Goal: Task Accomplishment & Management: Use online tool/utility

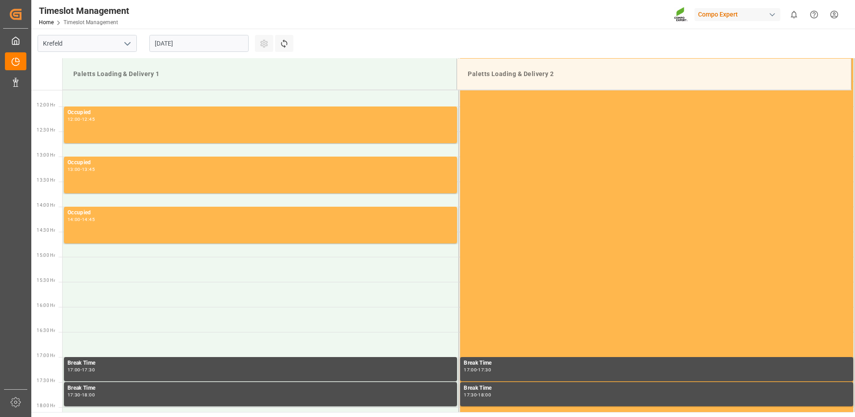
scroll to position [595, 0]
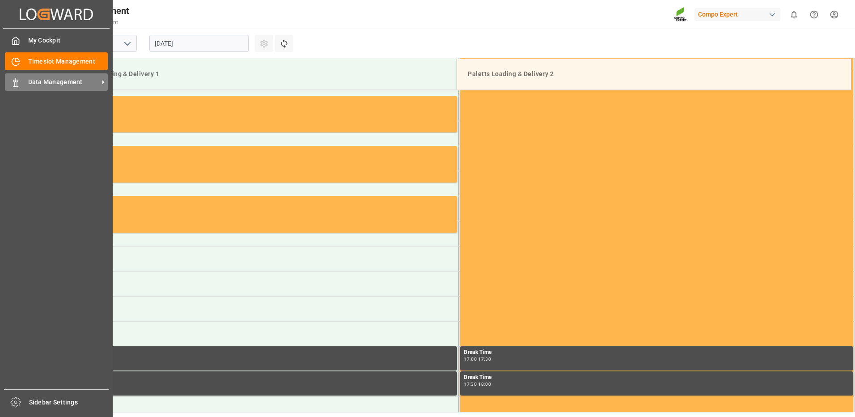
click at [50, 80] on span "Data Management" at bounding box center [63, 81] width 71 height 9
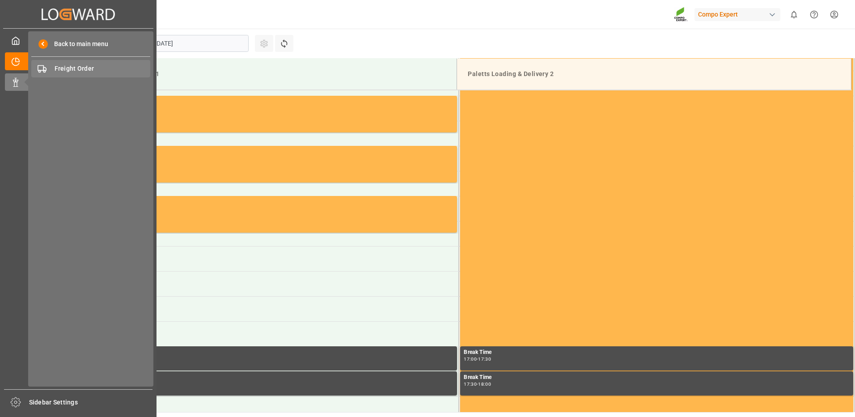
click at [63, 69] on span "Freight Order" at bounding box center [103, 68] width 96 height 9
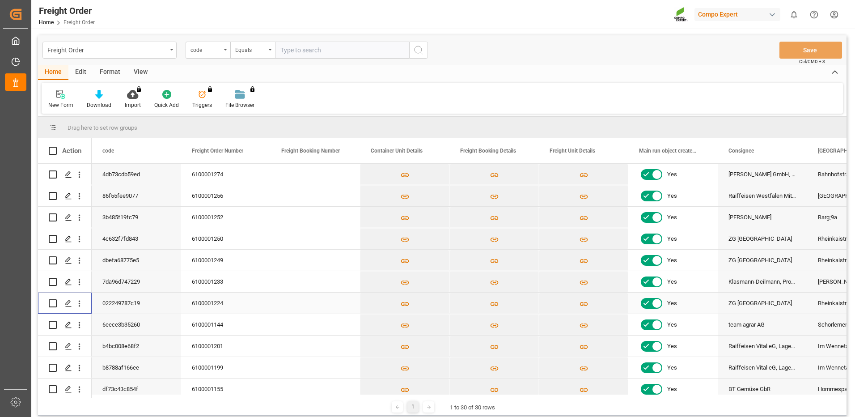
click at [52, 304] on input "Press Space to toggle row selection (unchecked)" at bounding box center [53, 303] width 8 height 8
checkbox input "true"
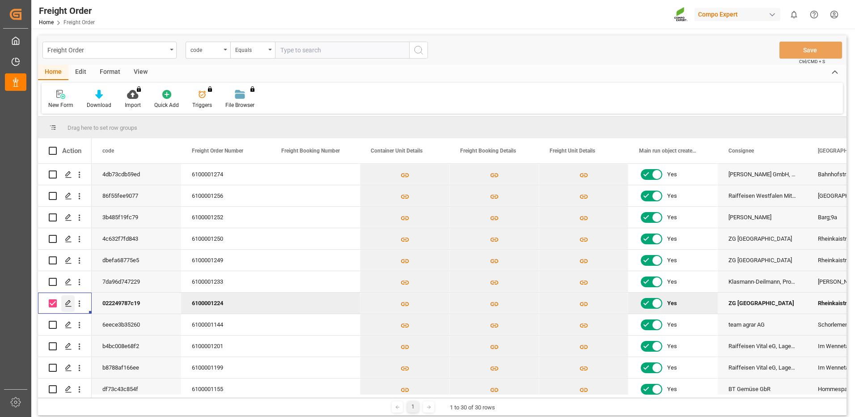
click at [66, 303] on icon "Press SPACE to deselect this row." at bounding box center [68, 303] width 7 height 7
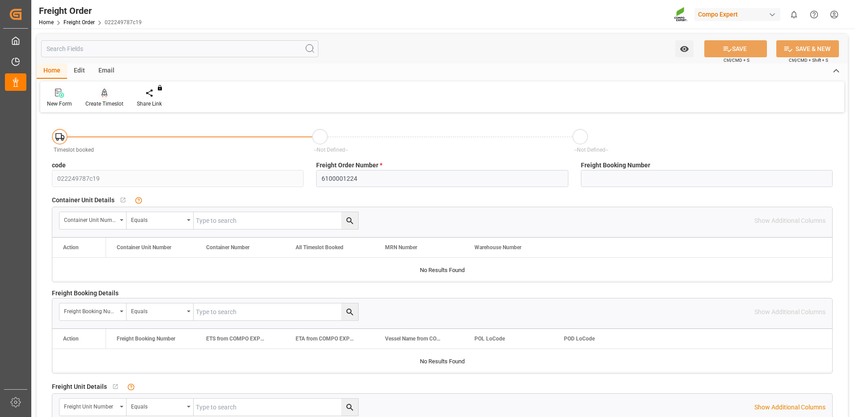
click at [103, 101] on div "Create Timeslot" at bounding box center [104, 104] width 38 height 8
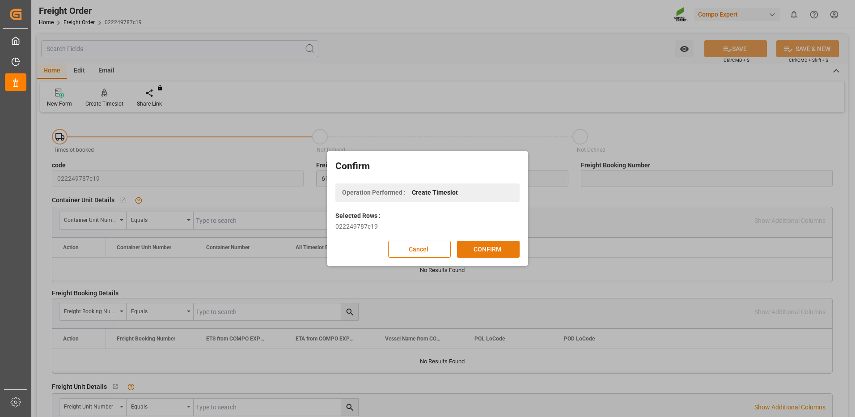
click at [510, 246] on button "CONFIRM" at bounding box center [488, 249] width 63 height 17
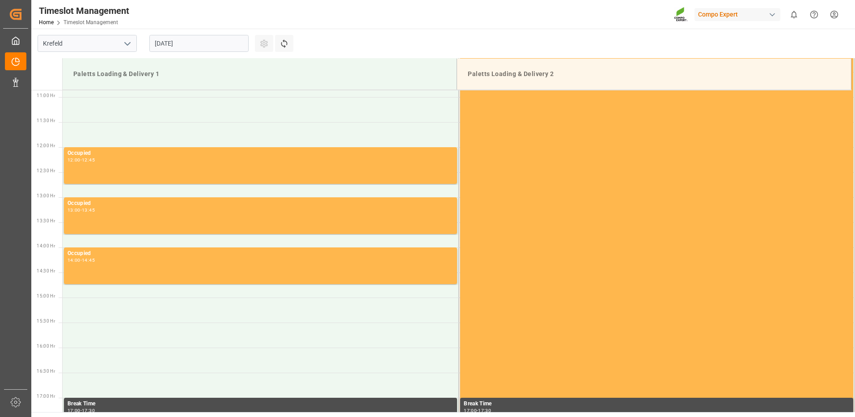
scroll to position [595, 0]
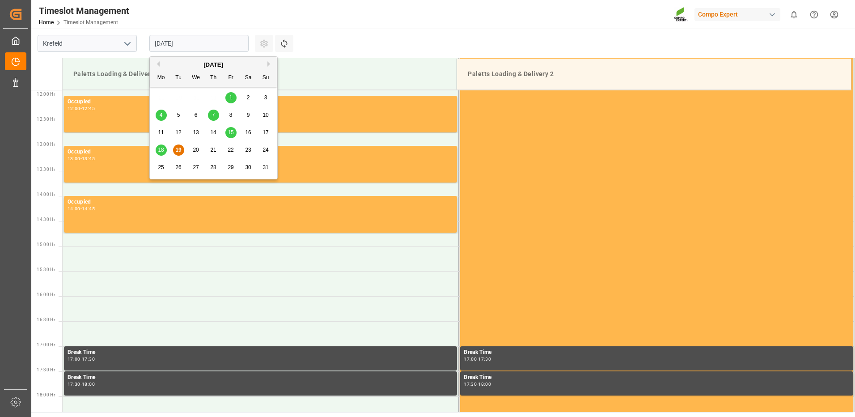
click at [240, 43] on input "[DATE]" at bounding box center [198, 43] width 99 height 17
click at [200, 149] on div "20" at bounding box center [196, 150] width 11 height 11
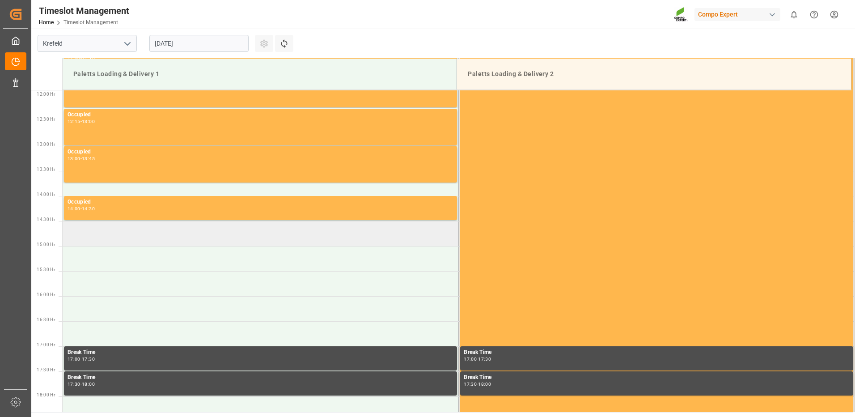
click at [96, 236] on td at bounding box center [261, 233] width 396 height 25
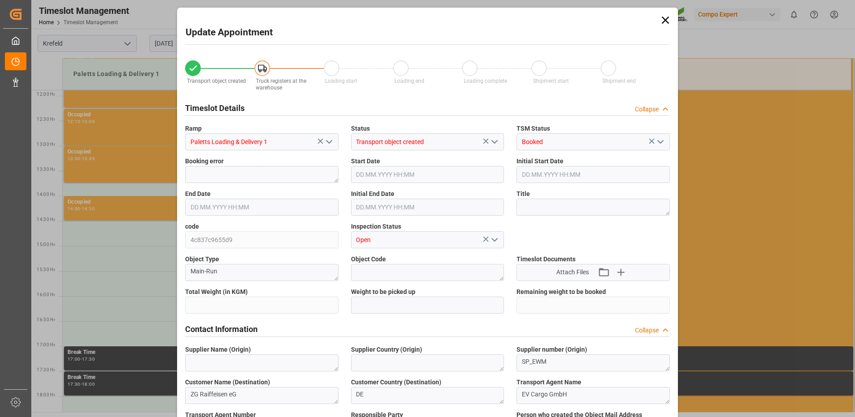
type input "24595.2"
type input "0"
type input "[DATE] 14:30"
type input "[DATE] 15:00"
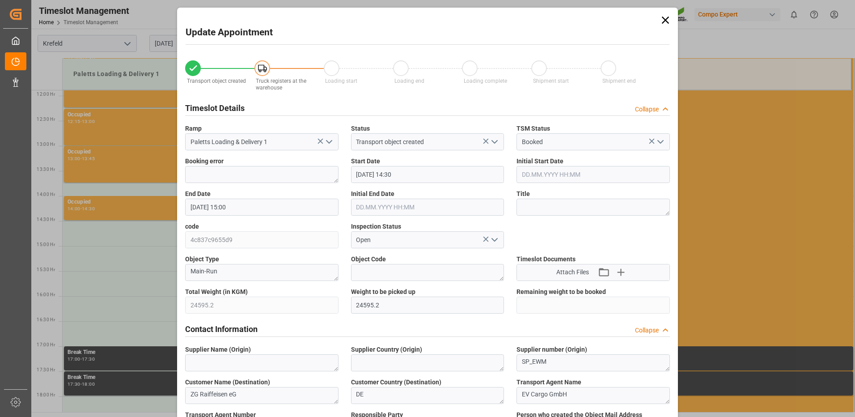
type input "[DATE] 11:50"
type input "[DATE] 11:12"
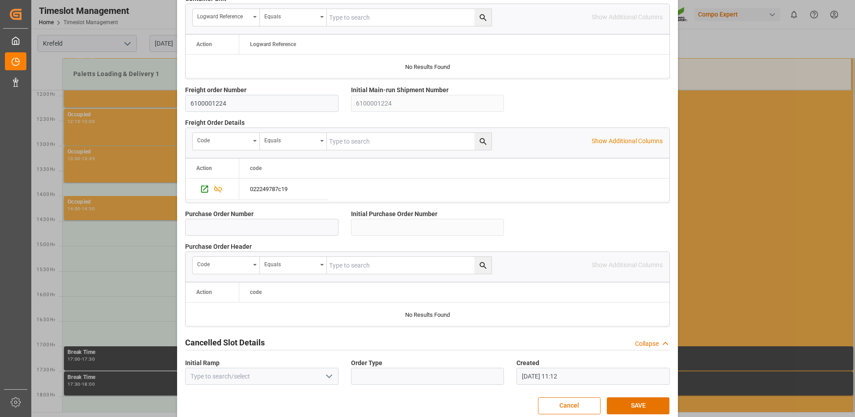
scroll to position [765, 0]
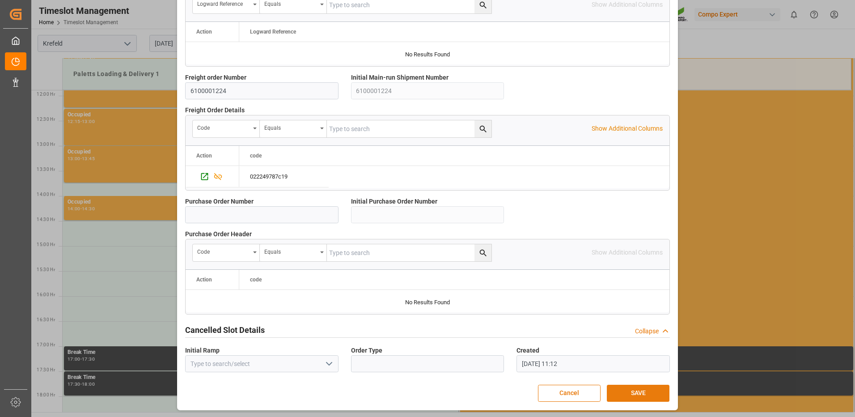
click at [629, 392] on button "SAVE" at bounding box center [638, 393] width 63 height 17
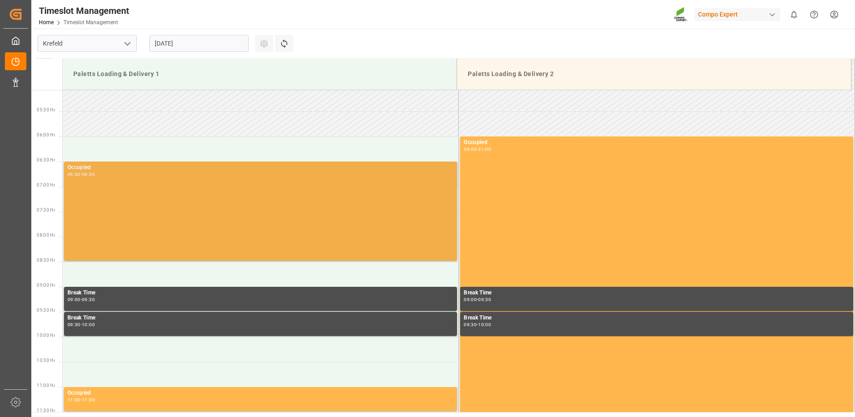
scroll to position [256, 0]
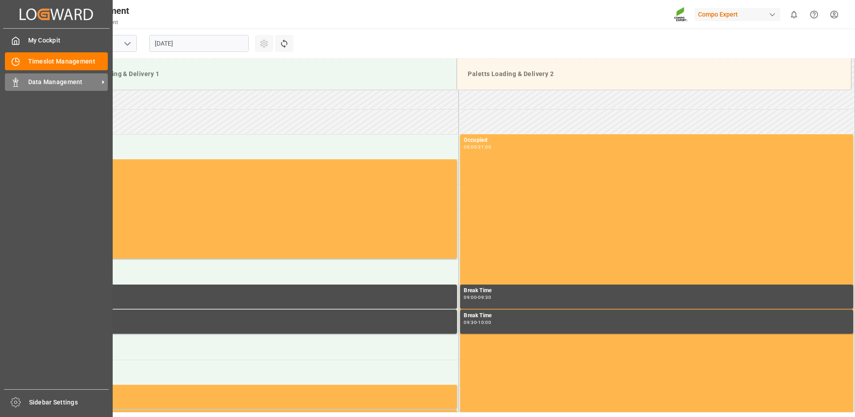
click at [40, 82] on span "Data Management" at bounding box center [63, 81] width 71 height 9
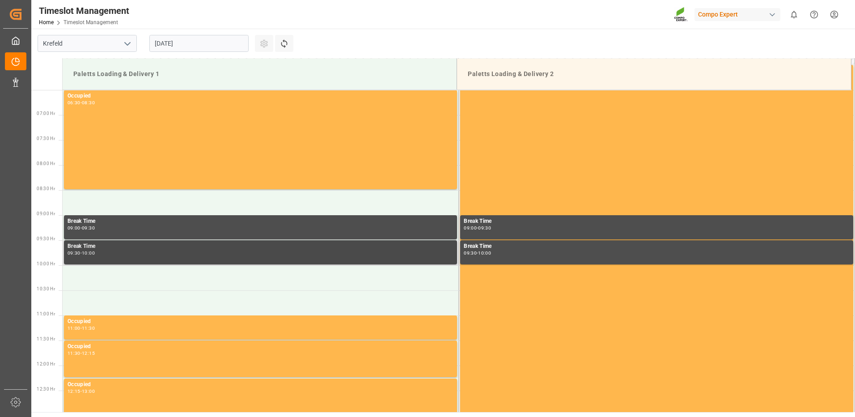
scroll to position [346, 0]
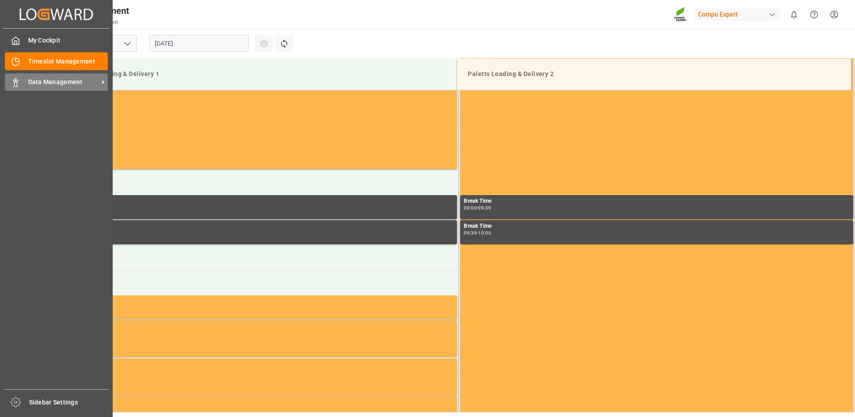
click at [88, 83] on span "Data Management" at bounding box center [63, 81] width 71 height 9
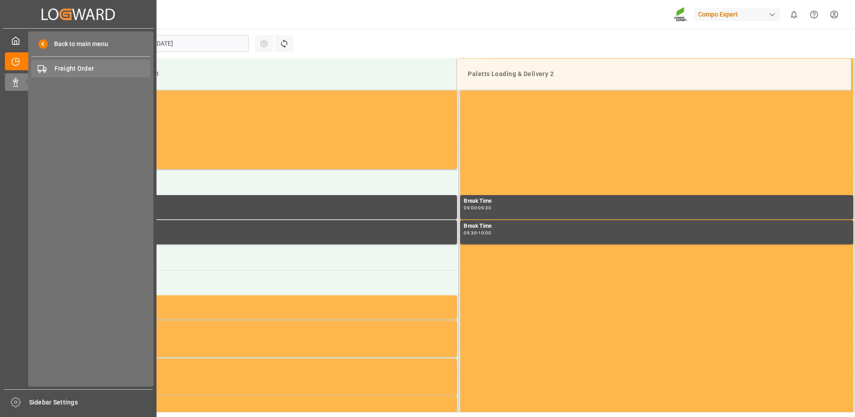
click at [79, 70] on span "Freight Order" at bounding box center [103, 68] width 96 height 9
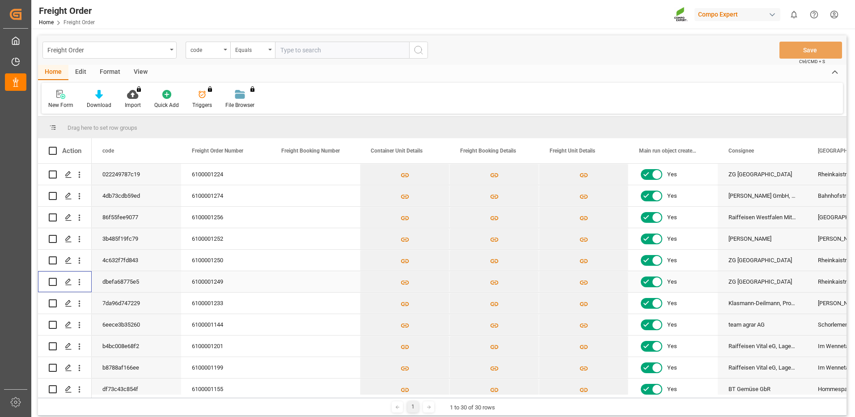
click at [54, 281] on input "Press Space to toggle row selection (unchecked)" at bounding box center [53, 282] width 8 height 8
checkbox input "true"
click at [70, 284] on icon "Press SPACE to deselect this row." at bounding box center [68, 281] width 7 height 7
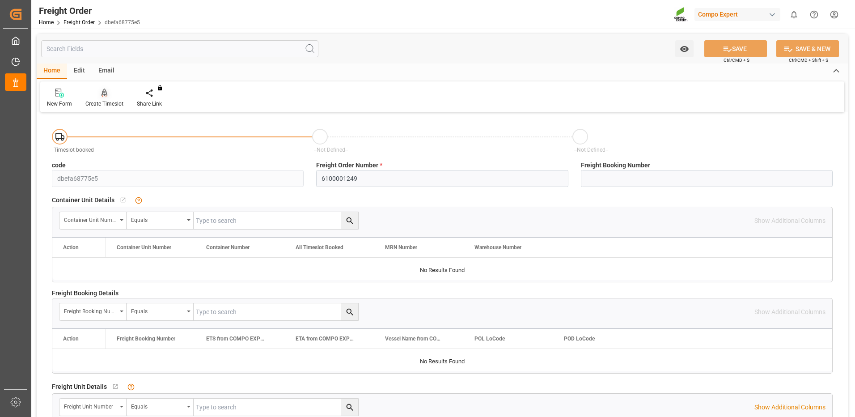
click at [112, 100] on div "Create Timeslot" at bounding box center [104, 104] width 38 height 8
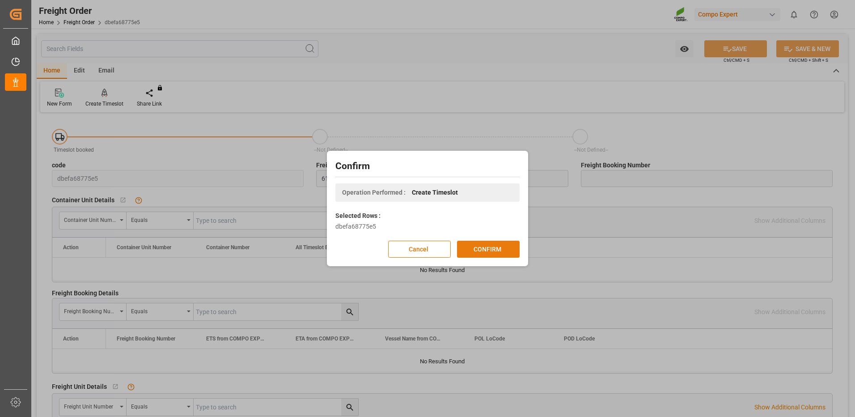
click at [476, 253] on button "CONFIRM" at bounding box center [488, 249] width 63 height 17
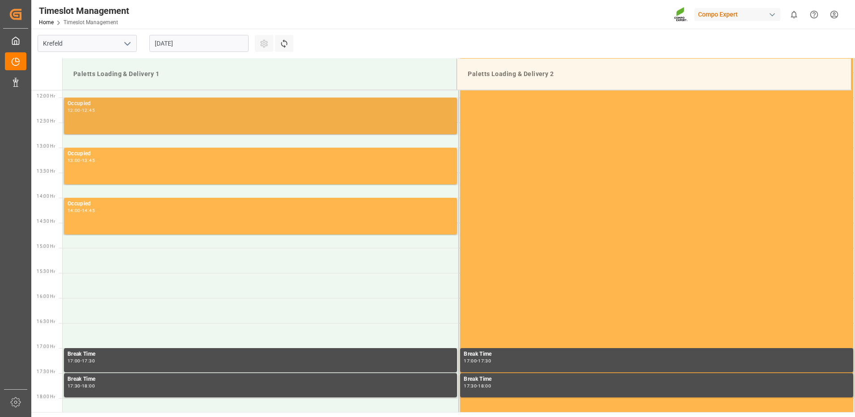
scroll to position [595, 0]
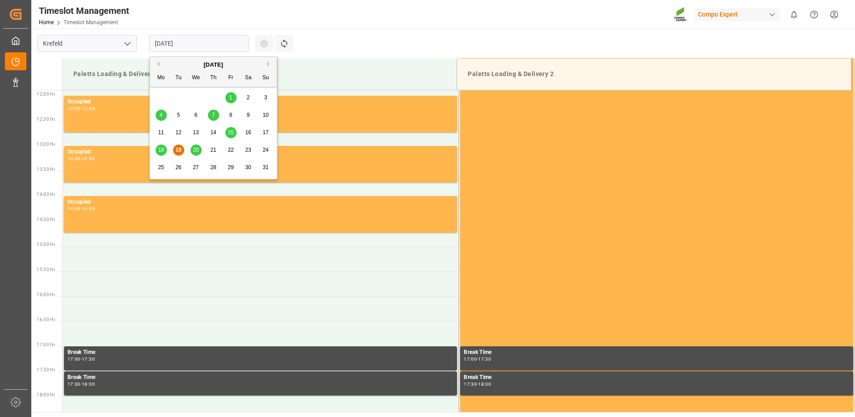
click at [235, 46] on input "[DATE]" at bounding box center [198, 43] width 99 height 17
click at [198, 150] on span "20" at bounding box center [196, 150] width 6 height 6
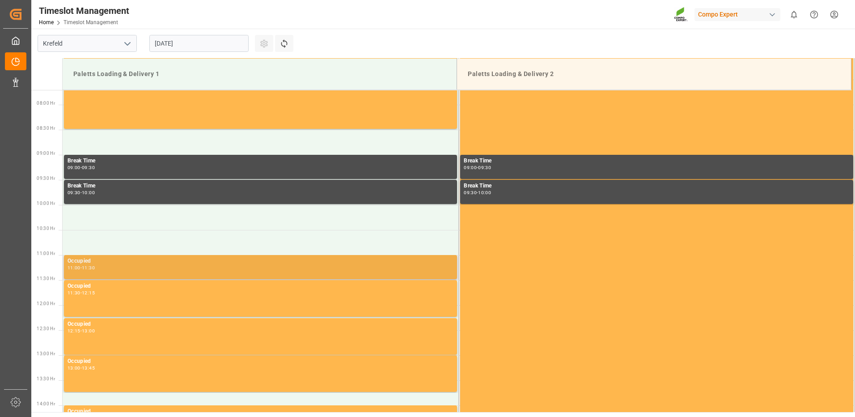
scroll to position [372, 0]
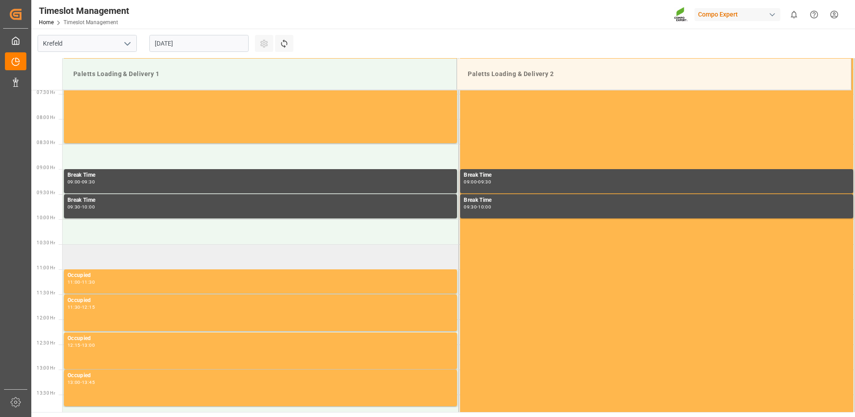
click at [86, 256] on td at bounding box center [261, 256] width 396 height 25
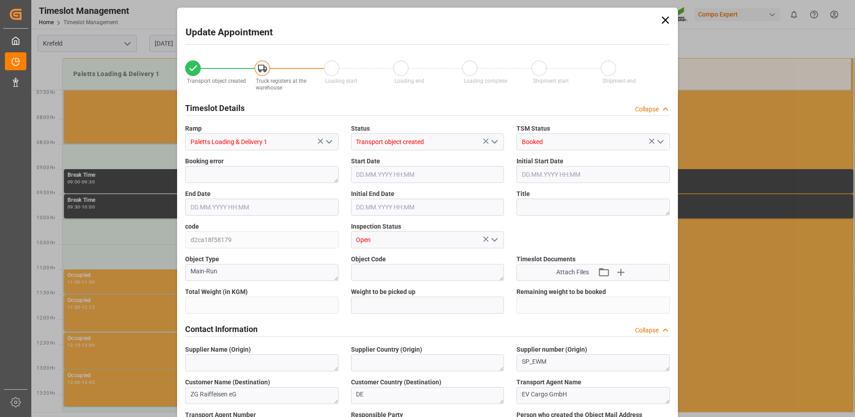
type input "12297.6"
type input "0"
type input "20.08.2025 10:30"
type input "20.08.2025 11:00"
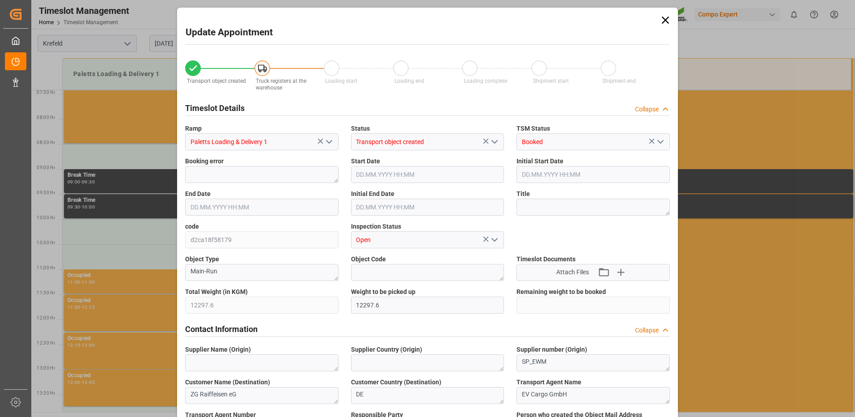
type input "18.08.2025 14:26"
type input "19.08.2025 11:25"
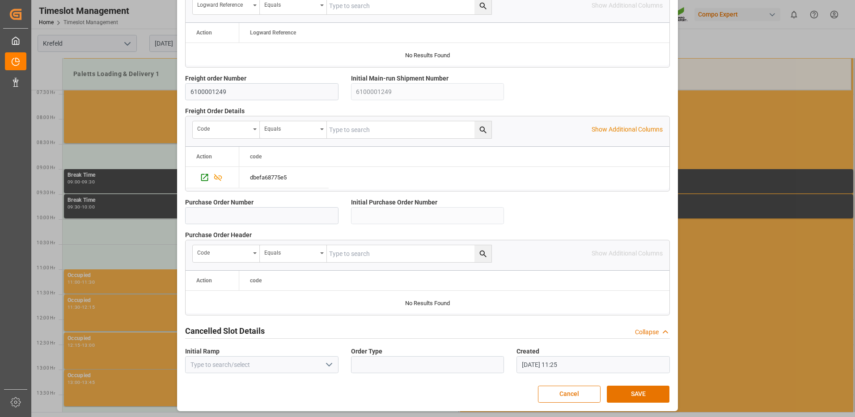
scroll to position [765, 0]
click at [620, 388] on button "SAVE" at bounding box center [638, 393] width 63 height 17
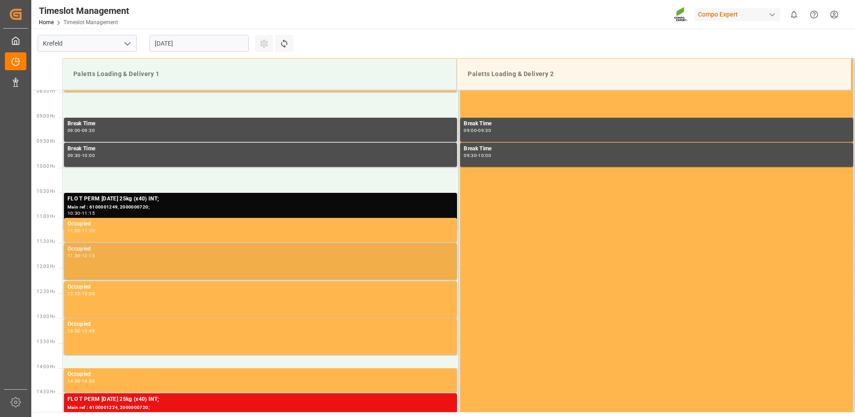
scroll to position [490, 0]
